Goal: Task Accomplishment & Management: Manage account settings

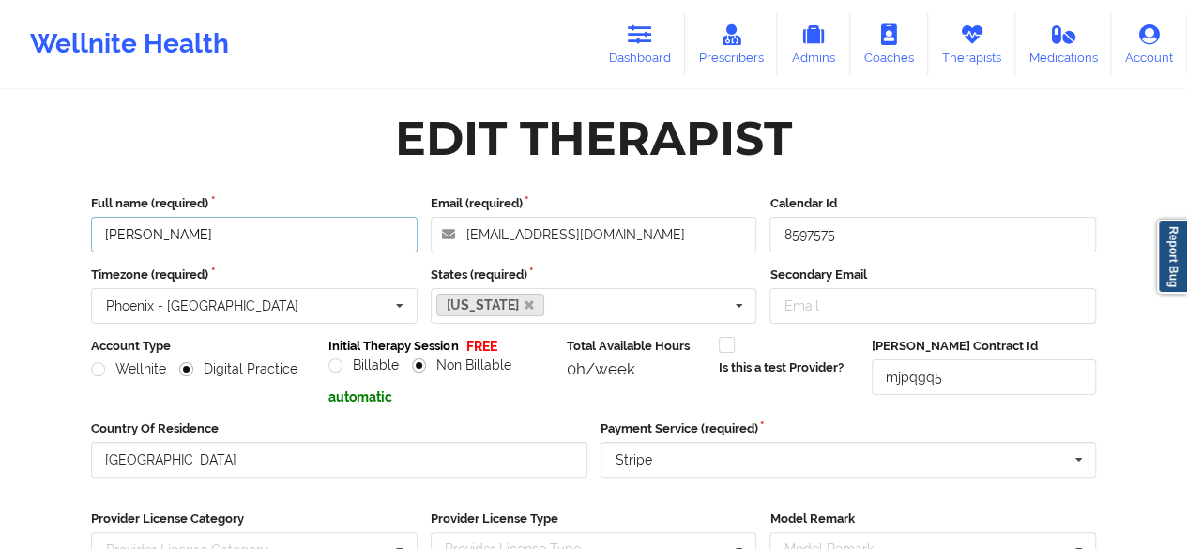
click at [238, 234] on input "[PERSON_NAME]" at bounding box center [254, 235] width 326 height 36
click at [14, 250] on div "Wellnite Health Dashboard Prescribers Admins Coaches Therapists Medications Acc…" at bounding box center [593, 386] width 1187 height 779
click at [959, 46] on link "Therapists" at bounding box center [971, 44] width 87 height 62
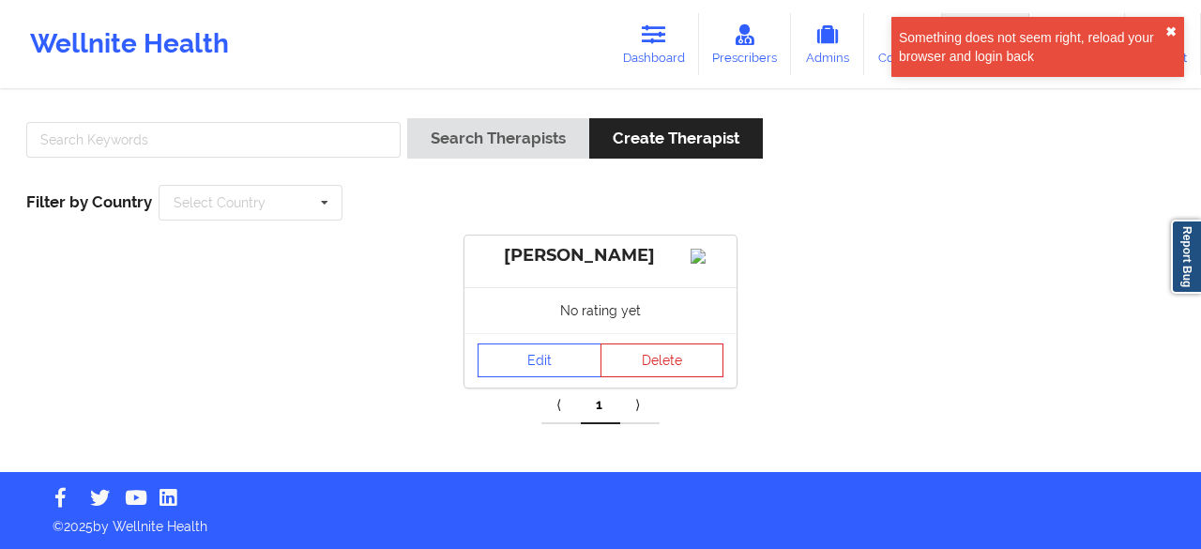
click at [1171, 31] on button "✖︎" at bounding box center [1170, 31] width 11 height 15
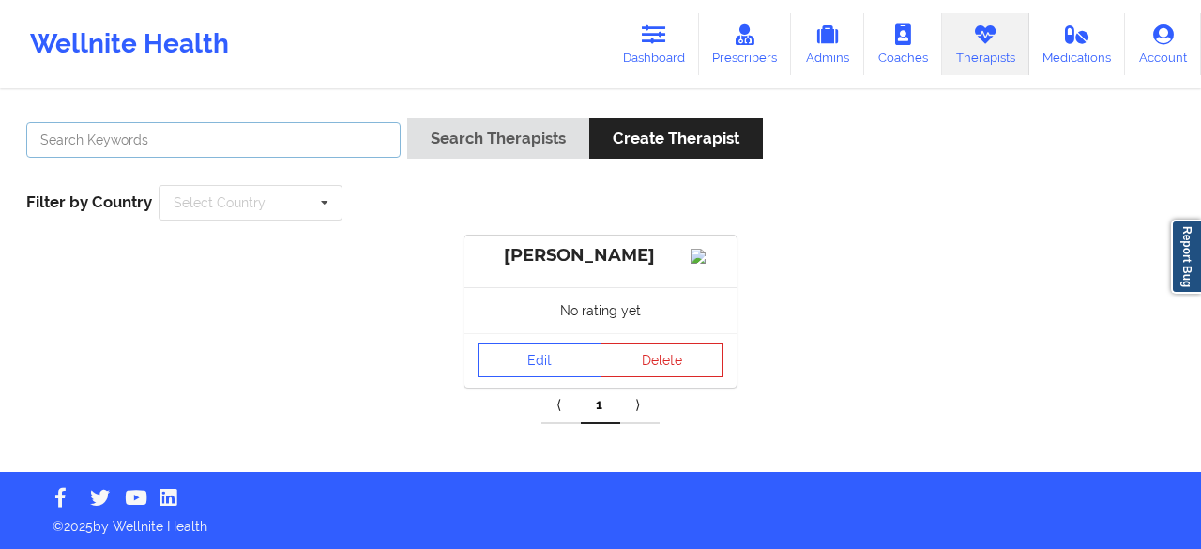
click at [203, 145] on input "text" at bounding box center [213, 140] width 374 height 36
type input "[PERSON_NAME]"
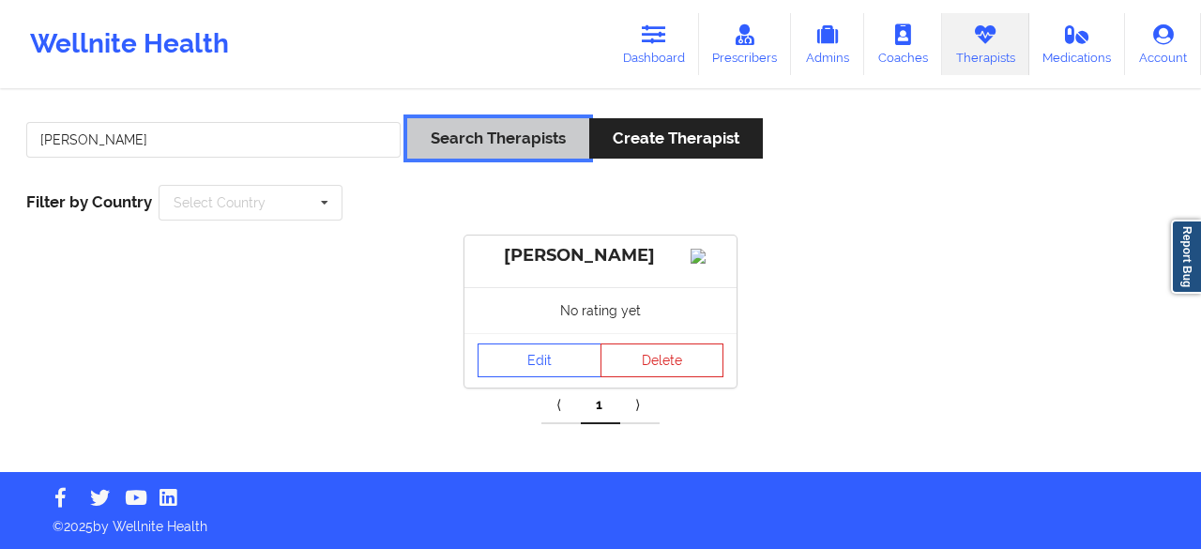
click at [484, 144] on button "Search Therapists" at bounding box center [498, 138] width 182 height 40
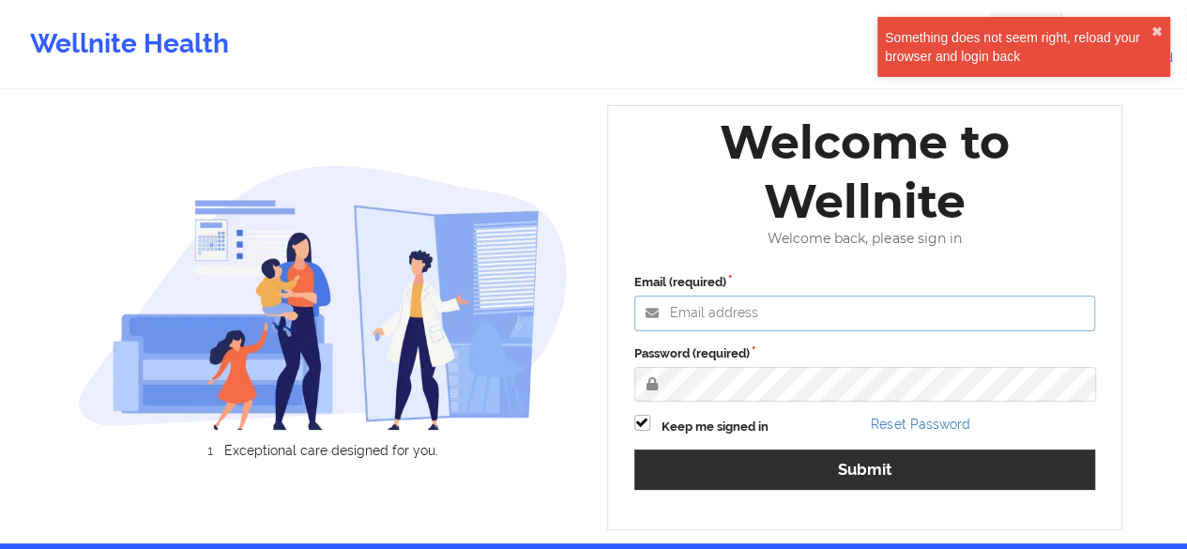
type input "hermann@wellnite.com"
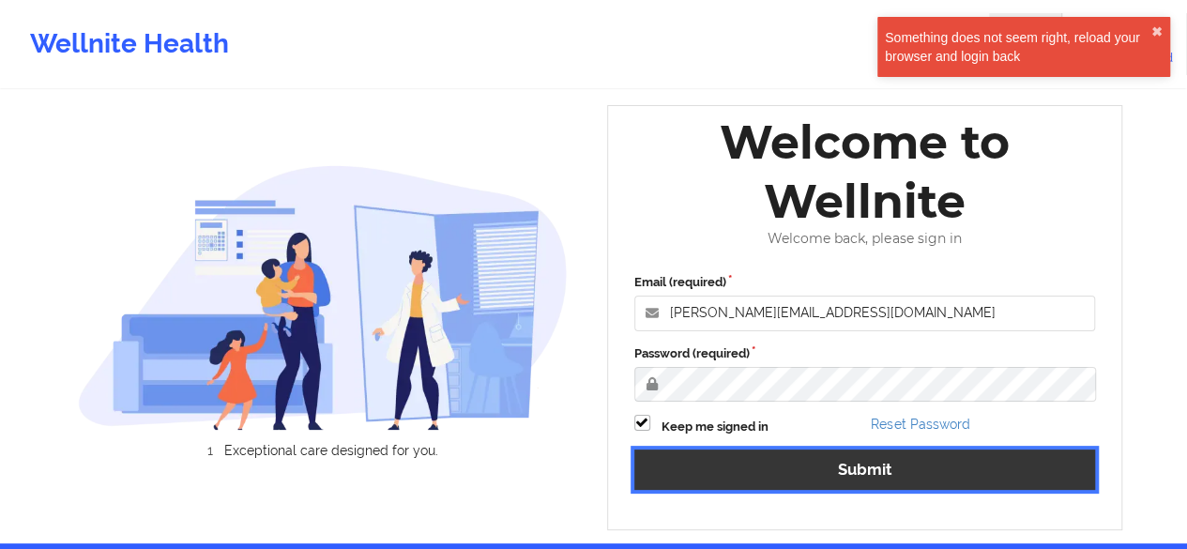
drag, startPoint x: 840, startPoint y: 463, endPoint x: 701, endPoint y: 286, distance: 225.2
click at [840, 463] on div "Email (required) hermann@wellnite.com Password (required) Keep me signed in Res…" at bounding box center [865, 388] width 488 height 256
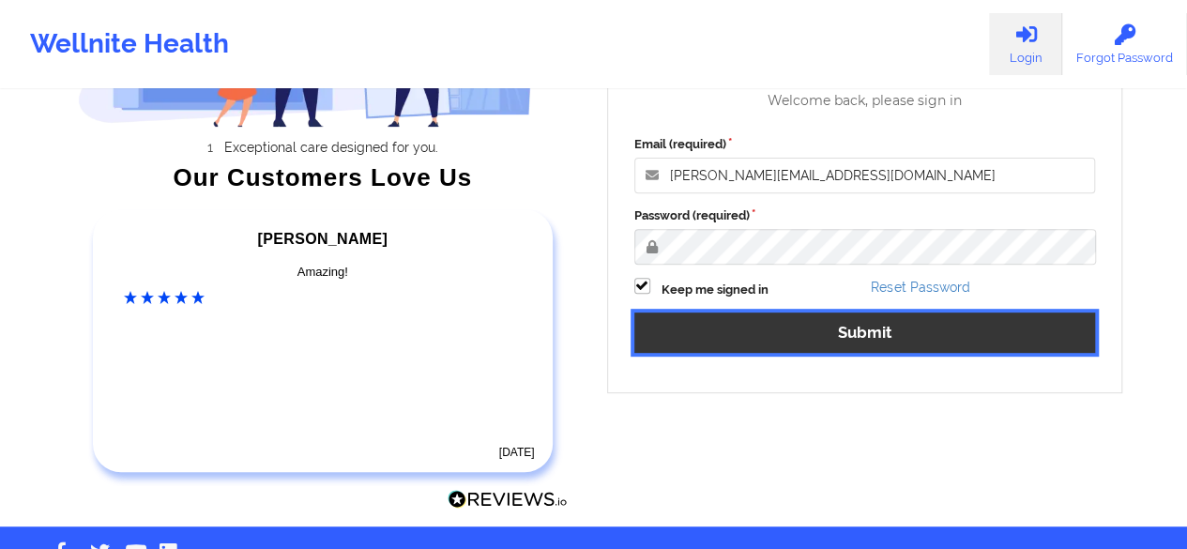
scroll to position [259, 0]
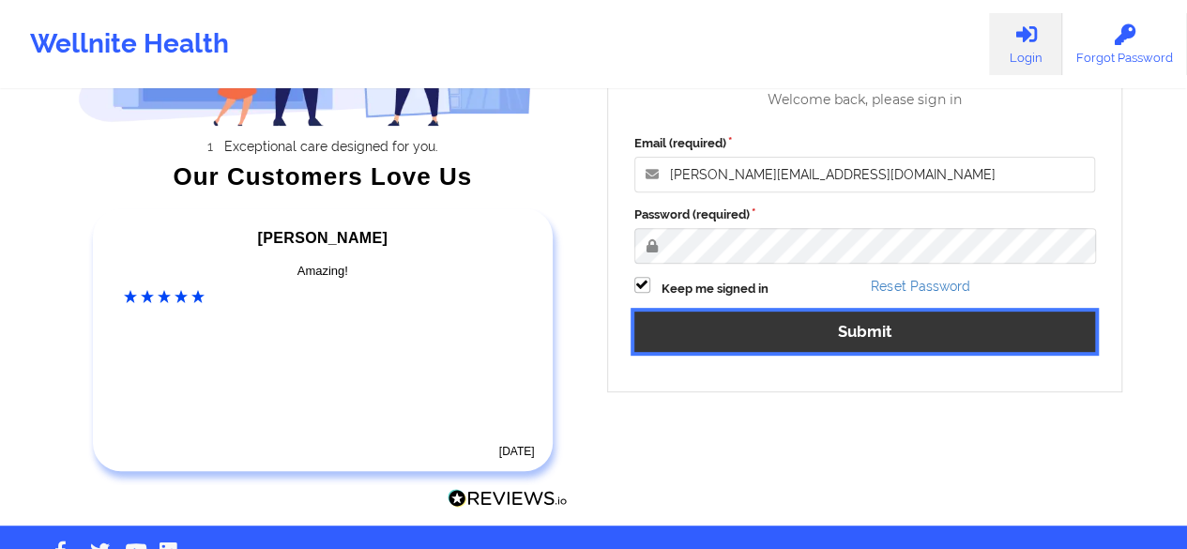
click at [851, 320] on button "Submit" at bounding box center [864, 331] width 461 height 40
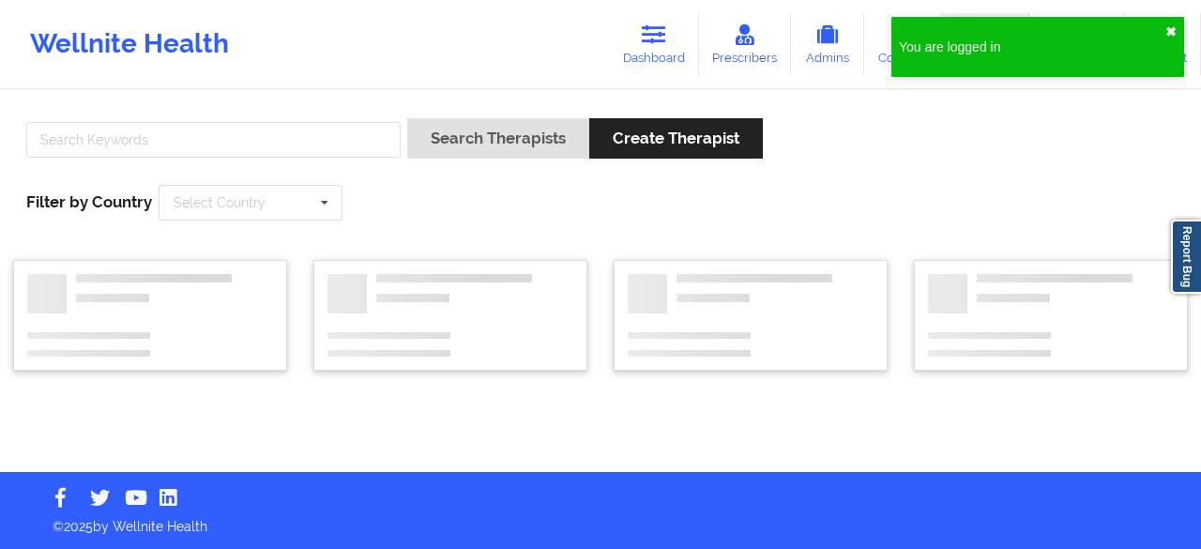
click at [1173, 28] on button "✖︎" at bounding box center [1170, 31] width 11 height 15
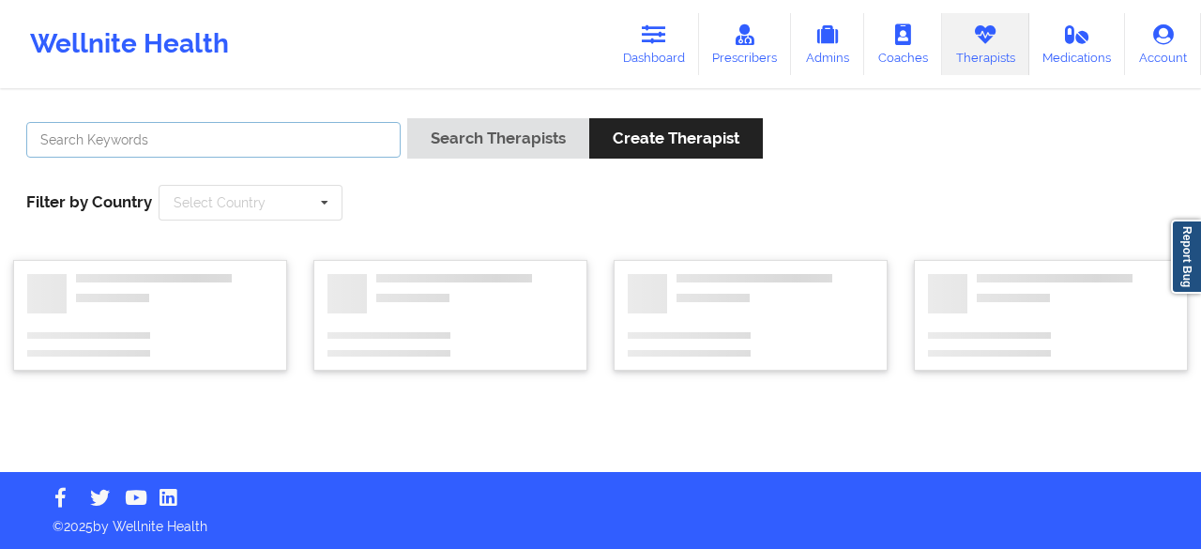
click at [178, 140] on input "text" at bounding box center [213, 140] width 374 height 36
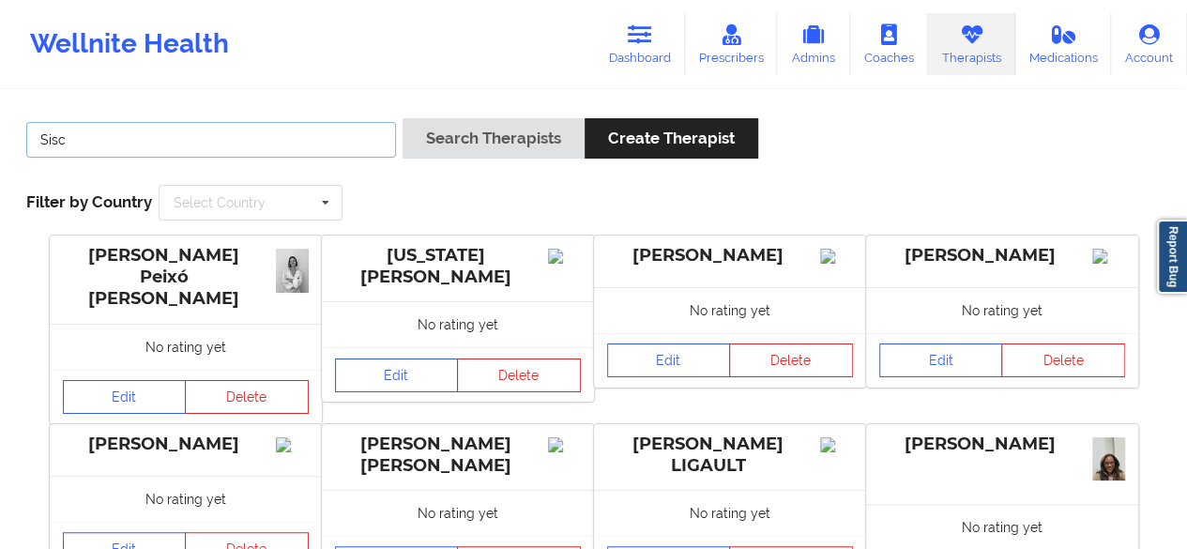
type input "[PERSON_NAME]"
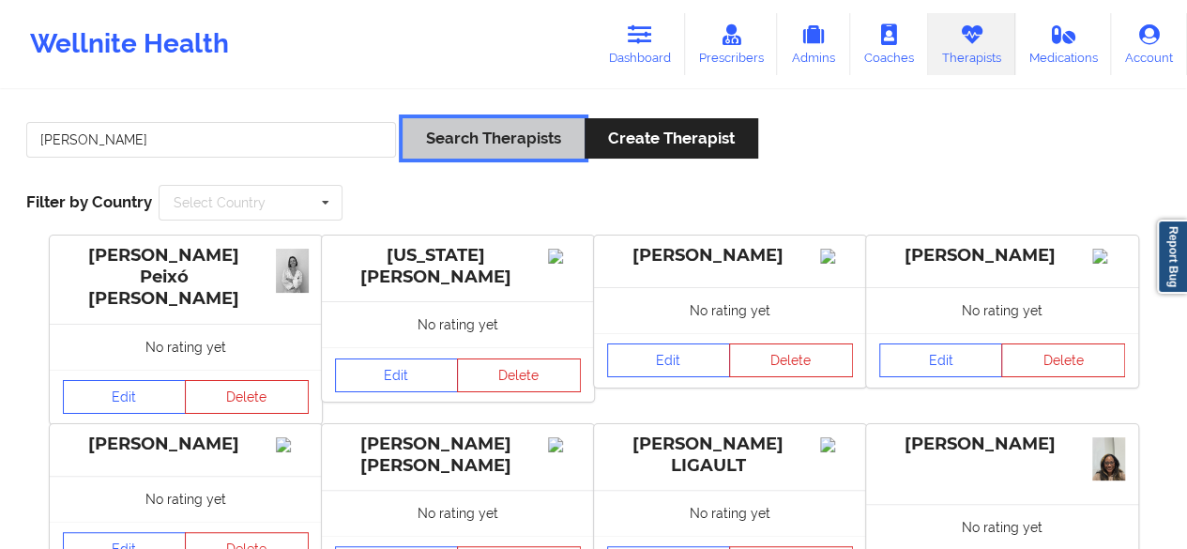
click at [421, 149] on button "Search Therapists" at bounding box center [493, 138] width 182 height 40
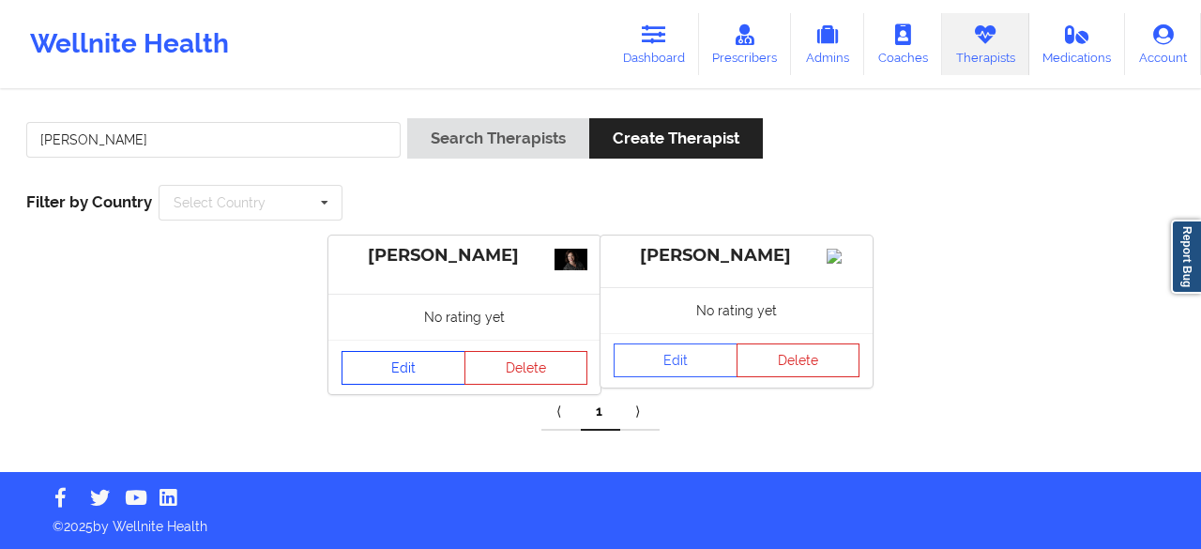
click at [396, 376] on link "Edit" at bounding box center [403, 368] width 124 height 34
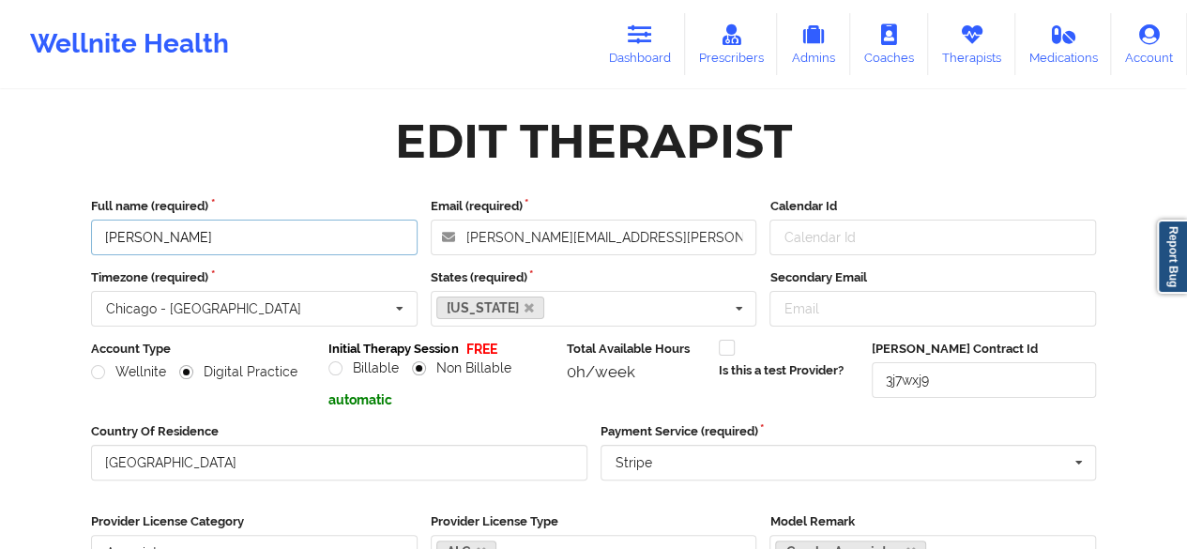
click at [178, 239] on input "Cheryl Diane Sisco" at bounding box center [254, 237] width 326 height 36
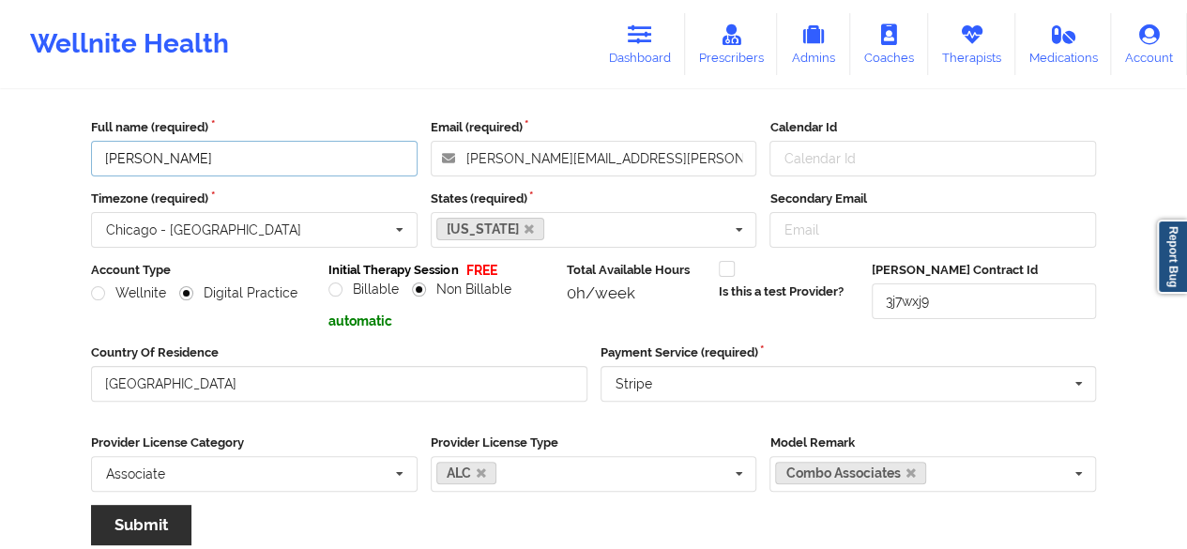
scroll to position [83, 0]
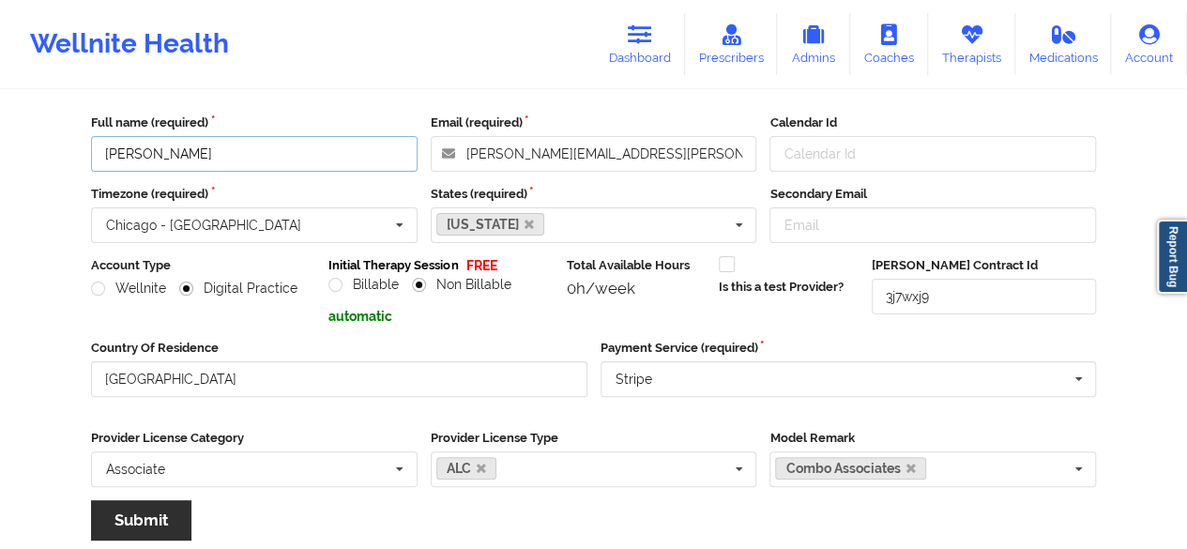
type input "Cheryl D. Sisco"
click at [134, 521] on button "Submit" at bounding box center [141, 520] width 100 height 40
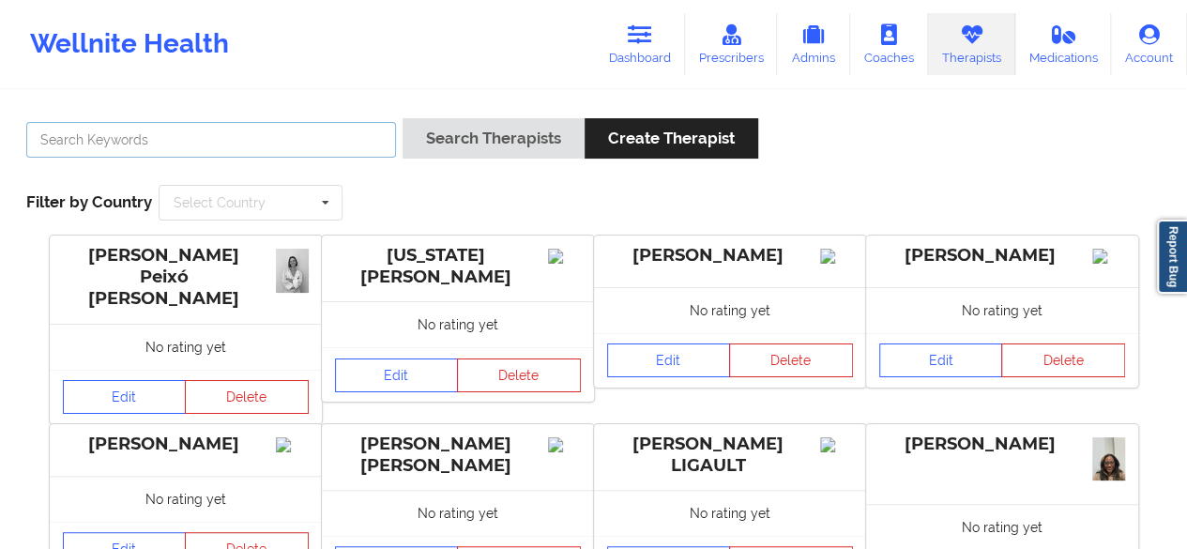
click at [101, 138] on input "text" at bounding box center [211, 140] width 370 height 36
type input "[PERSON_NAME]"
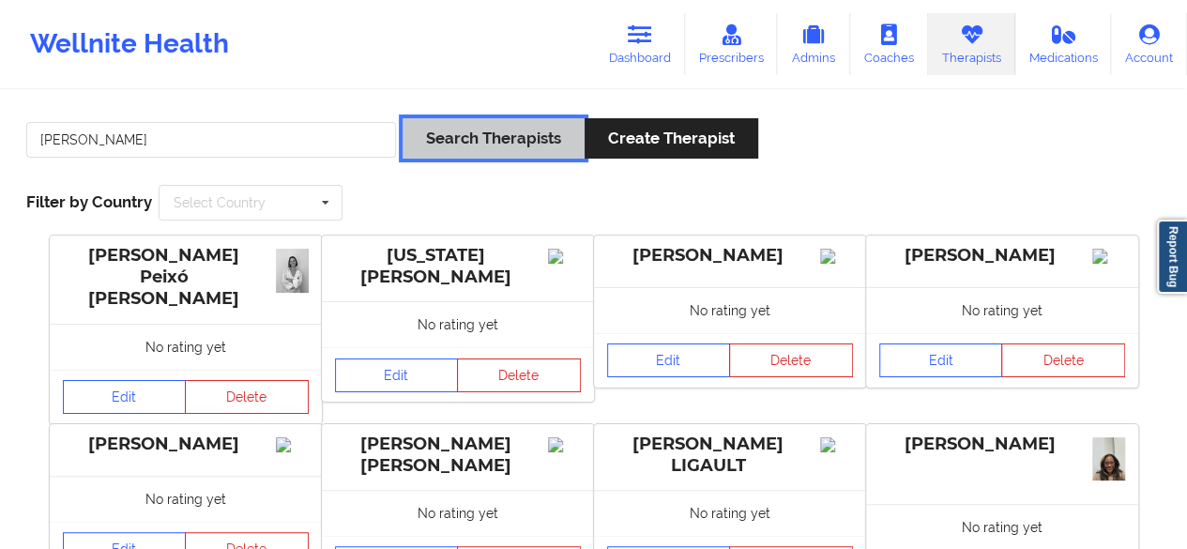
click at [412, 146] on button "Search Therapists" at bounding box center [493, 138] width 182 height 40
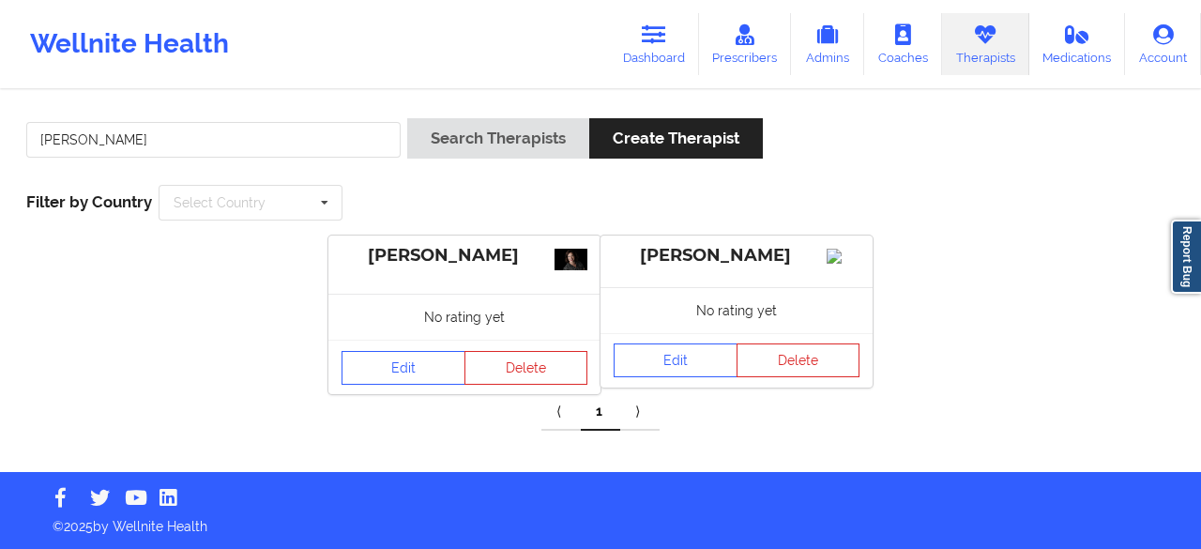
click at [977, 52] on link "Therapists" at bounding box center [985, 44] width 87 height 62
